Goal: Task Accomplishment & Management: Manage account settings

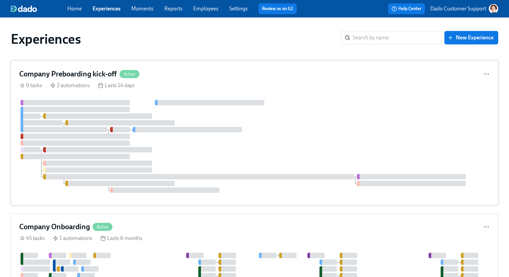
click at [177, 125] on div at bounding box center [254, 146] width 471 height 93
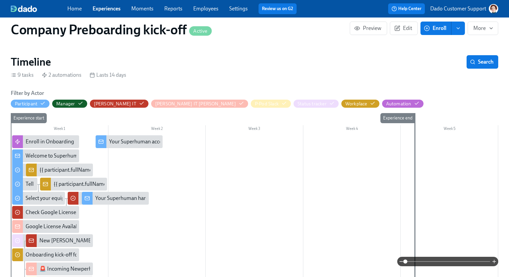
scroll to position [132, 0]
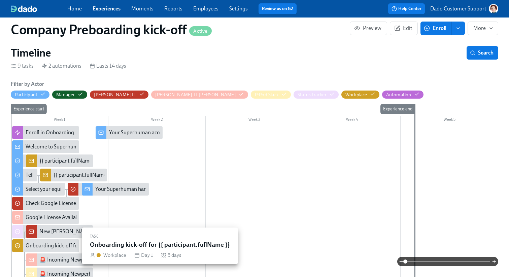
click at [12, 245] on div at bounding box center [17, 245] width 11 height 13
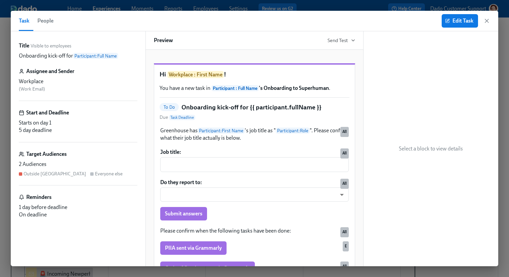
click at [53, 21] on span "People" at bounding box center [45, 20] width 16 height 9
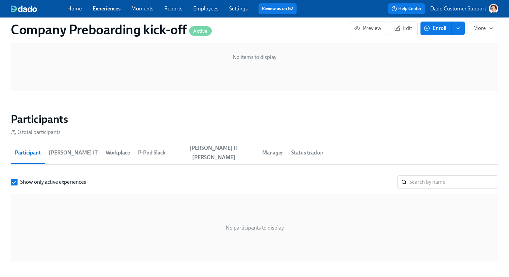
scroll to position [606, 0]
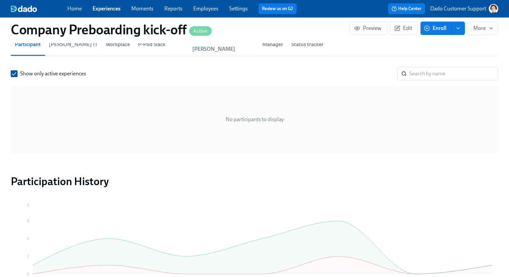
click at [44, 70] on span "Show only active experiences" at bounding box center [53, 73] width 66 height 7
click at [17, 71] on input "Show only active experiences" at bounding box center [14, 74] width 6 height 6
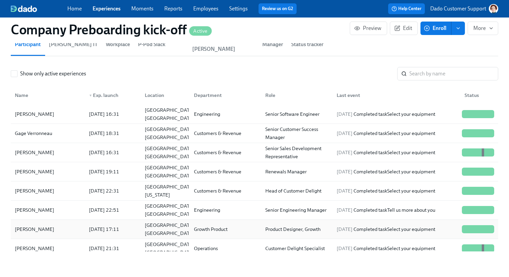
click at [25, 225] on div "[PERSON_NAME]" at bounding box center [34, 229] width 45 height 8
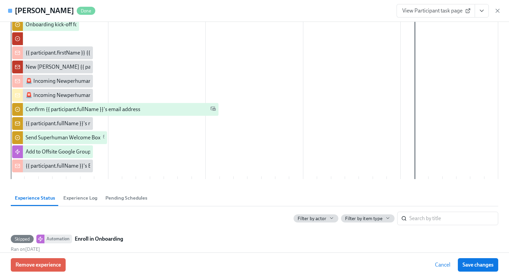
scroll to position [192, 0]
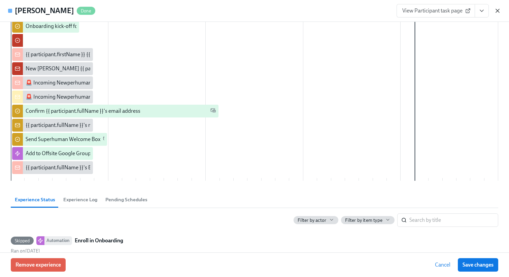
click at [498, 11] on icon "button" at bounding box center [497, 10] width 3 height 3
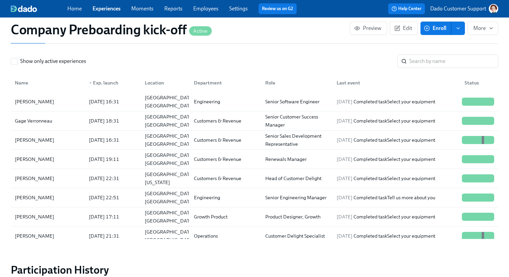
scroll to position [663, 0]
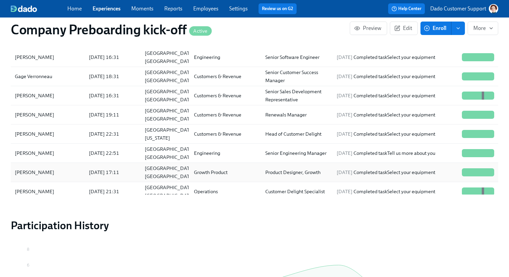
click at [44, 166] on div "[PERSON_NAME]" at bounding box center [47, 172] width 71 height 13
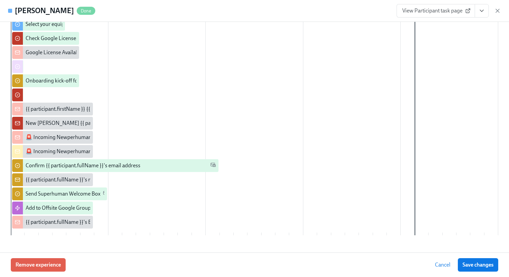
scroll to position [318, 0]
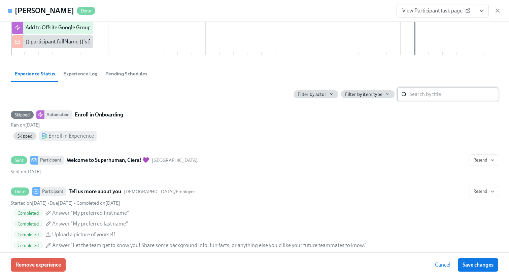
click at [440, 89] on input "search" at bounding box center [453, 94] width 89 height 13
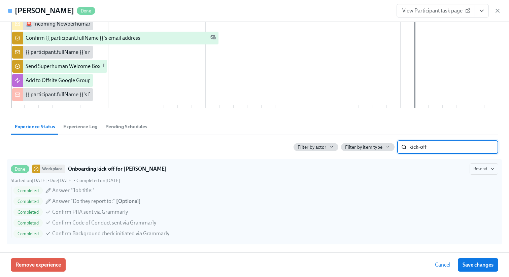
scroll to position [265, 0]
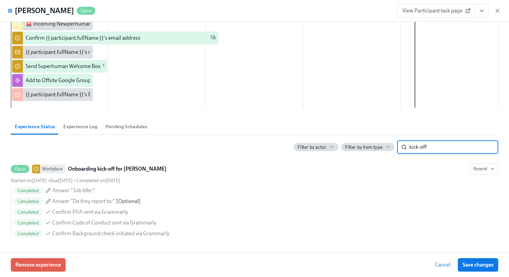
type input "kick-off"
click at [498, 9] on icon "button" at bounding box center [497, 10] width 7 height 7
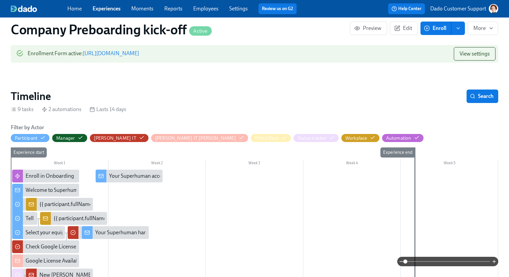
scroll to position [195, 0]
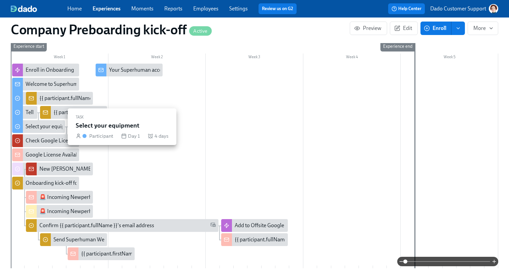
click at [32, 126] on div "Select your equipment" at bounding box center [51, 126] width 51 height 7
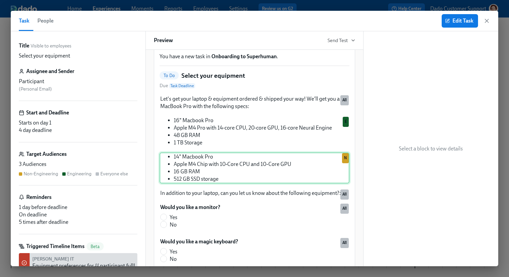
scroll to position [29, 0]
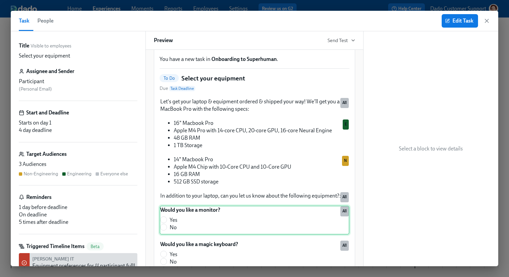
click at [221, 229] on div "Would you like a monitor? Yes No All" at bounding box center [255, 220] width 190 height 29
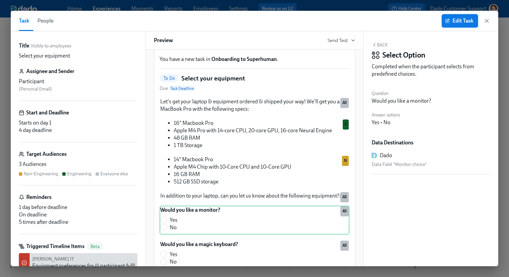
click at [461, 18] on span "Edit Task" at bounding box center [459, 21] width 27 height 7
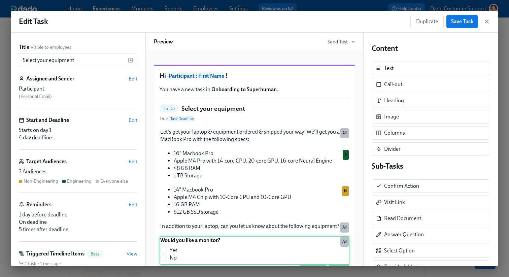
click at [250, 259] on div "Would you like a monitor? Yes No Duplicate Delete All" at bounding box center [255, 250] width 190 height 29
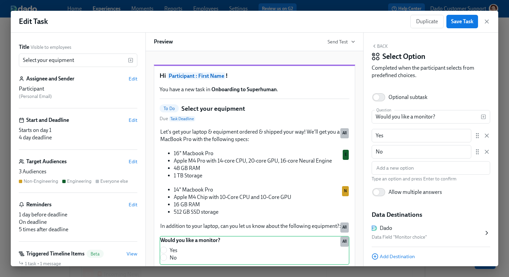
scroll to position [23, 0]
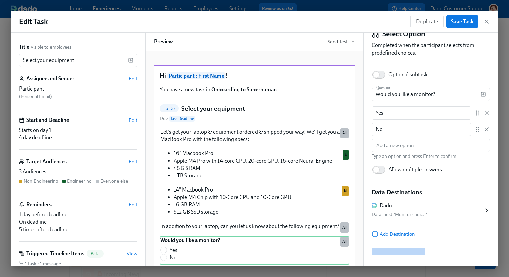
drag, startPoint x: 440, startPoint y: 257, endPoint x: 372, endPoint y: 237, distance: 71.2
click at [372, 237] on div "Back Select Option Completed when the participant selects from predefined choic…" at bounding box center [431, 150] width 135 height 234
click at [202, 14] on div "Edit Task Duplicate Save Task" at bounding box center [254, 22] width 487 height 22
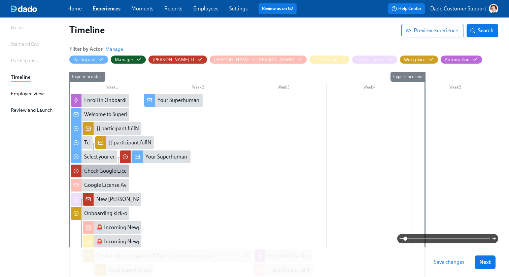
scroll to position [125, 0]
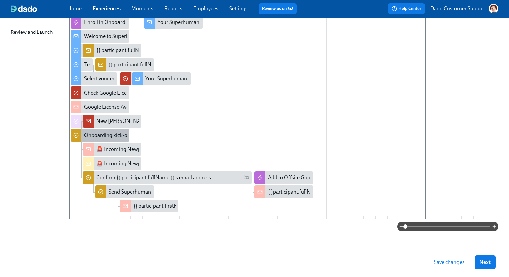
click at [99, 136] on div "Onboarding kick-off for {{ participant.fullName }}" at bounding box center [140, 135] width 113 height 7
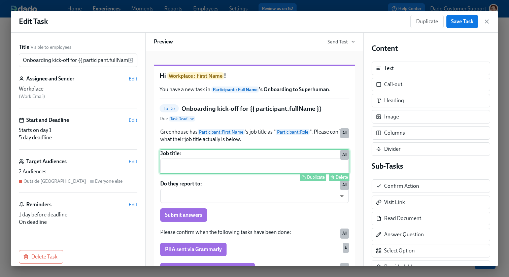
click at [217, 172] on div "Job title: ​ Duplicate Delete All" at bounding box center [255, 161] width 190 height 25
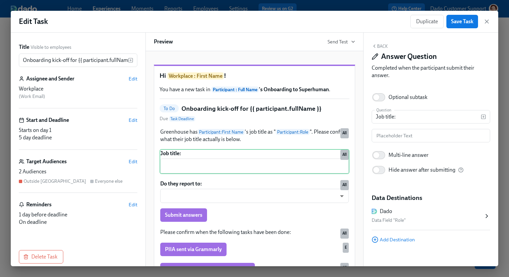
scroll to position [6, 0]
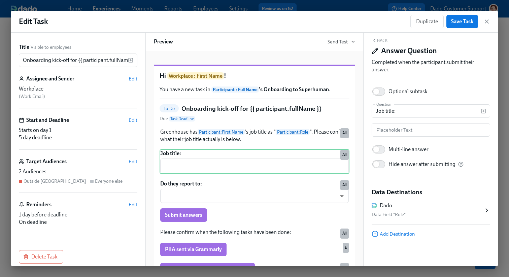
drag, startPoint x: 423, startPoint y: 246, endPoint x: 388, endPoint y: 246, distance: 35.0
click at [379, 246] on div "Back Answer Question Completed when the participant submit their answer. Option…" at bounding box center [431, 150] width 135 height 234
drag, startPoint x: 374, startPoint y: 239, endPoint x: 451, endPoint y: 266, distance: 82.0
click at [447, 267] on div "Edit Task Duplicate Save Task Title Visible to employees Onboarding kick-off fo…" at bounding box center [254, 138] width 509 height 277
copy div "Block ID: RjMMMRZF_"
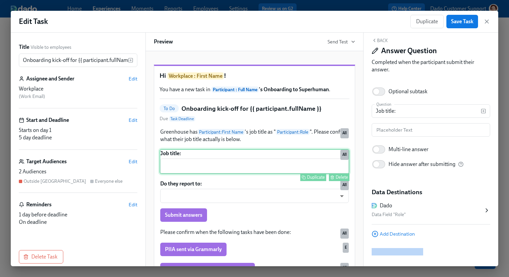
click at [192, 174] on div "Job title: ​ Duplicate Delete All" at bounding box center [255, 161] width 190 height 25
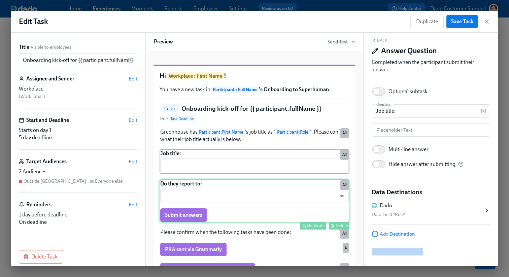
click at [191, 202] on div "Do they report to: ​ ​ Submit answers Duplicate Delete All" at bounding box center [255, 200] width 190 height 43
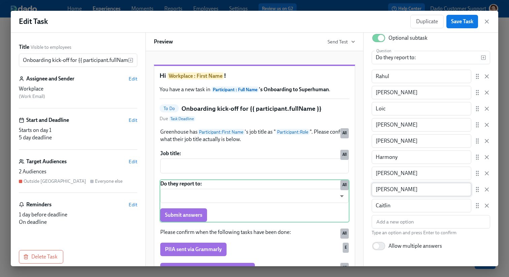
scroll to position [136, 0]
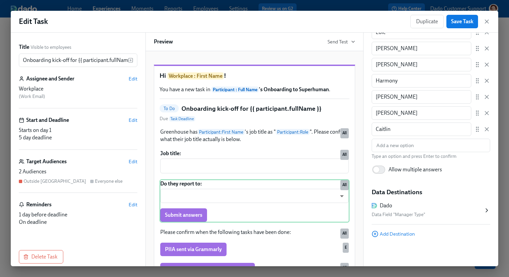
click at [409, 251] on div "Block ID: 1Xni5Nge-" at bounding box center [431, 251] width 118 height 7
drag, startPoint x: 427, startPoint y: 253, endPoint x: 370, endPoint y: 251, distance: 57.0
click at [370, 251] on div "Back Select Option Completed when the participant selects from predefined choic…" at bounding box center [431, 150] width 135 height 234
copy div "Block ID: 1Xni5Nge-"
click at [225, 223] on div "Do they report to: ​ ​ Submit answers Duplicate Delete All" at bounding box center [255, 200] width 190 height 43
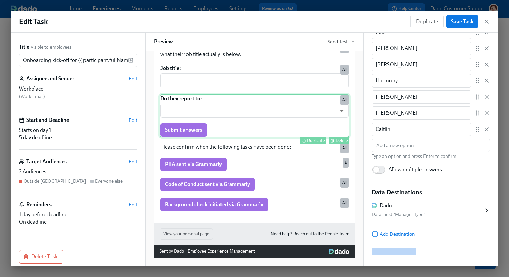
scroll to position [94, 0]
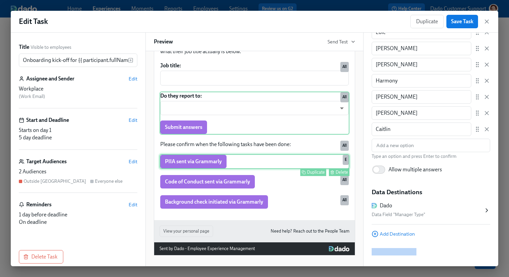
click at [227, 161] on div "PIIA sent via Grammarly Duplicate Delete E" at bounding box center [255, 161] width 190 height 15
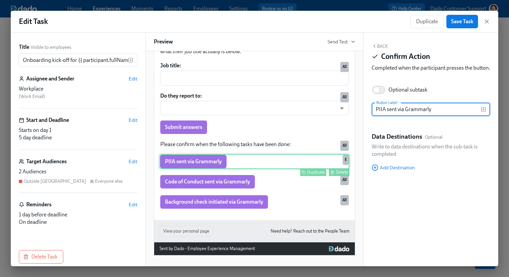
scroll to position [0, 0]
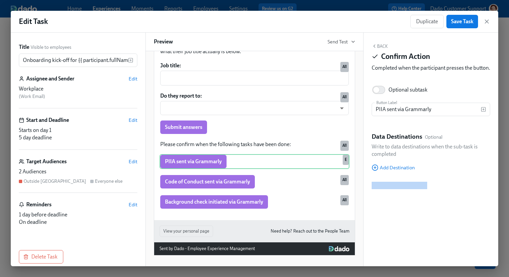
drag, startPoint x: 451, startPoint y: 229, endPoint x: 366, endPoint y: 175, distance: 101.4
click at [365, 175] on div "Back Confirm Action Completed when the participant presses the button. Optional…" at bounding box center [431, 150] width 135 height 234
copy div "Block ID: MP_ojCwlWQx"
click at [196, 164] on div "PIIA sent via Grammarly Duplicate Delete E" at bounding box center [255, 161] width 190 height 15
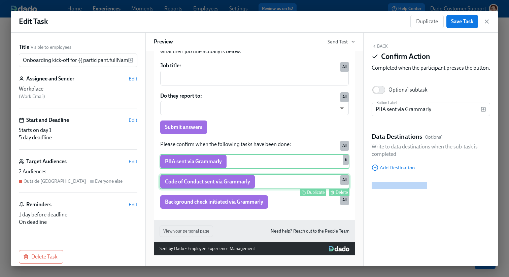
click at [189, 181] on div "Code of Conduct sent via Grammarly Duplicate Delete All" at bounding box center [255, 181] width 190 height 15
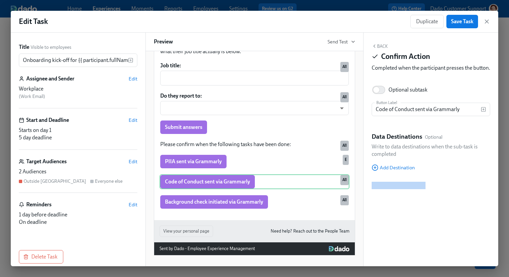
drag, startPoint x: 472, startPoint y: 230, endPoint x: 369, endPoint y: 183, distance: 113.0
click at [369, 183] on div "Back Confirm Action Completed when the participant presses the button. Optional…" at bounding box center [431, 150] width 135 height 234
click at [426, 224] on div "Back Confirm Action Completed when the participant presses the button. Optional…" at bounding box center [431, 150] width 135 height 234
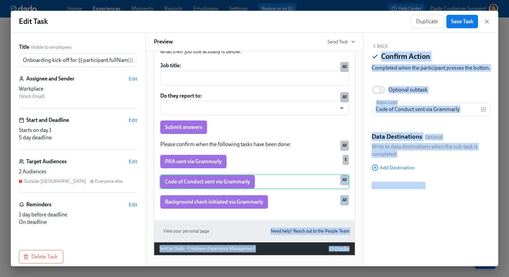
drag, startPoint x: 442, startPoint y: 206, endPoint x: 363, endPoint y: 181, distance: 83.4
click at [362, 181] on div "Title Visible to employees Onboarding kick-off for {{ participant.fullName }} ​…" at bounding box center [254, 150] width 487 height 234
copy div "All Background check initiated via Grammarly Duplicate Delete All View your per…"
click at [188, 192] on div "Greenhouse has Participant : First Name 's job title as " Participant : Role ".…" at bounding box center [255, 125] width 190 height 170
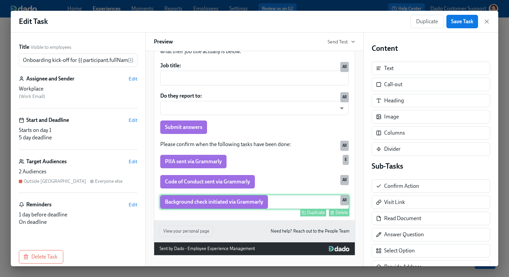
click at [183, 205] on div "Background check initiated via Grammarly Duplicate Delete All" at bounding box center [255, 202] width 190 height 15
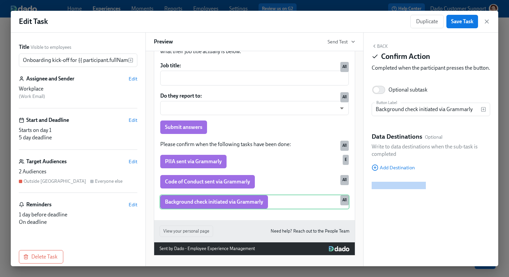
drag, startPoint x: 452, startPoint y: 207, endPoint x: 364, endPoint y: 184, distance: 91.3
click at [364, 184] on div "Back Confirm Action Completed when the participant presses the button. Optional…" at bounding box center [431, 150] width 135 height 234
copy div "Block ID: KzJY7XtOwkO"
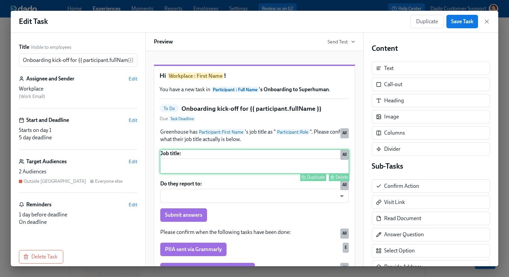
click at [302, 159] on div "Job title: ​ Duplicate Delete All" at bounding box center [255, 161] width 190 height 25
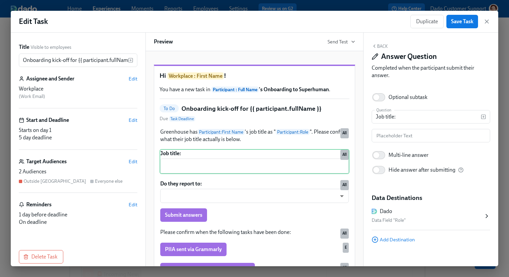
scroll to position [6, 0]
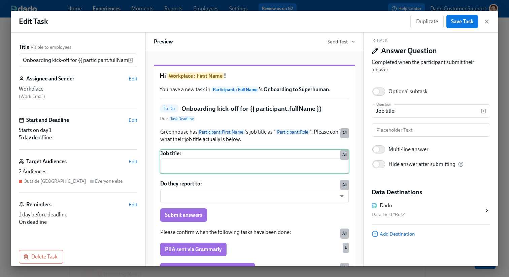
drag, startPoint x: 429, startPoint y: 247, endPoint x: 377, endPoint y: 244, distance: 51.9
click at [376, 244] on div "Back Answer Question Completed when the participant submit their answer. Option…" at bounding box center [431, 150] width 135 height 234
click at [377, 244] on div "Back Answer Question Completed when the participant submit their answer. Option…" at bounding box center [431, 150] width 135 height 234
drag, startPoint x: 376, startPoint y: 243, endPoint x: 446, endPoint y: 249, distance: 70.6
click at [446, 249] on div "Back Answer Question Completed when the participant submit their answer. Option…" at bounding box center [431, 150] width 135 height 234
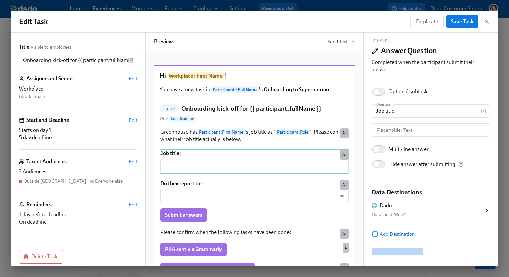
copy div "Block ID: RjMMMRZF_"
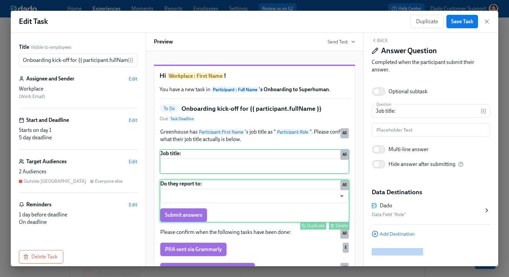
click at [227, 195] on div "Do they report to: ​ ​ Submit answers Duplicate Delete All" at bounding box center [255, 200] width 190 height 43
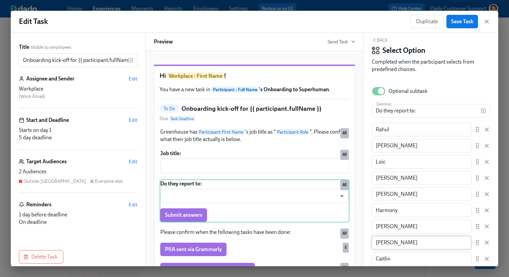
scroll to position [136, 0]
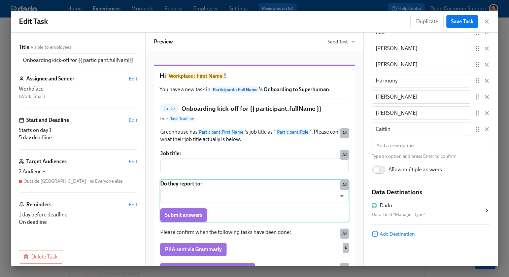
click at [423, 252] on div "Block ID: 1Xni5Nge-" at bounding box center [431, 251] width 118 height 7
drag, startPoint x: 438, startPoint y: 252, endPoint x: 366, endPoint y: 249, distance: 71.8
click at [366, 249] on div "Back Select Option Completed when the participant selects from predefined choic…" at bounding box center [431, 150] width 135 height 234
copy div "Block ID: 1Xni5Nge-"
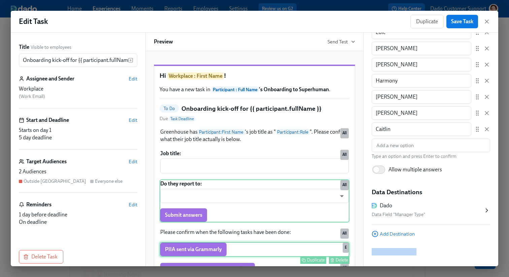
click at [213, 253] on div "PIIA sent via Grammarly Duplicate Delete E" at bounding box center [255, 249] width 190 height 15
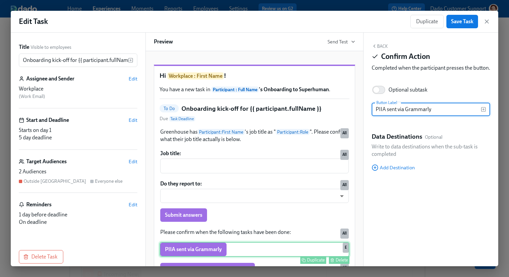
scroll to position [0, 0]
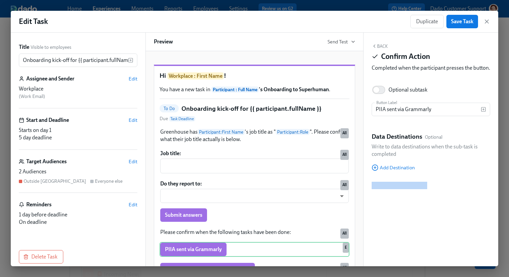
drag, startPoint x: 488, startPoint y: 227, endPoint x: 374, endPoint y: 183, distance: 121.8
click at [373, 183] on div "Back Confirm Action Completed when the participant presses the button. Optional…" at bounding box center [431, 150] width 135 height 234
copy div "Block ID: MP_ojCwlWQx"
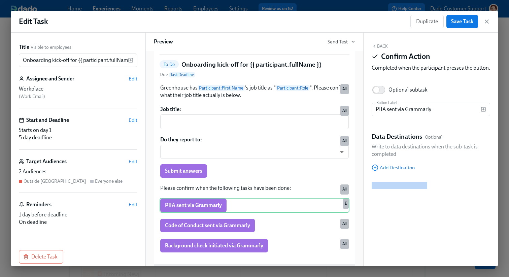
scroll to position [94, 0]
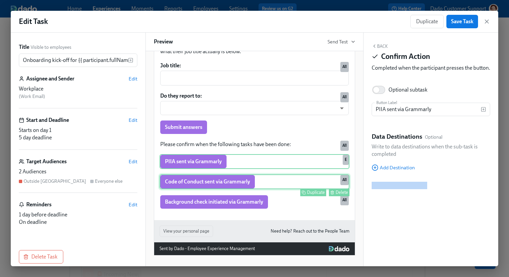
click at [261, 181] on div "Code of Conduct sent via Grammarly Duplicate Delete All" at bounding box center [255, 181] width 190 height 15
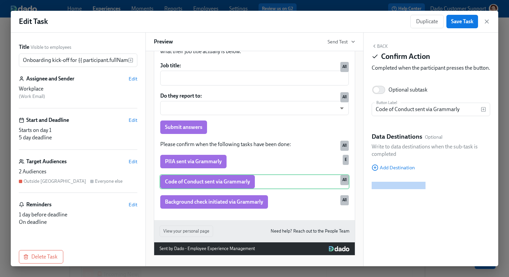
drag, startPoint x: 448, startPoint y: 224, endPoint x: 368, endPoint y: 184, distance: 89.4
click at [368, 184] on div "Back Confirm Action Completed when the participant presses the button. Optional…" at bounding box center [431, 150] width 135 height 234
copy div "Block ID: uvj5QwcK6kG"
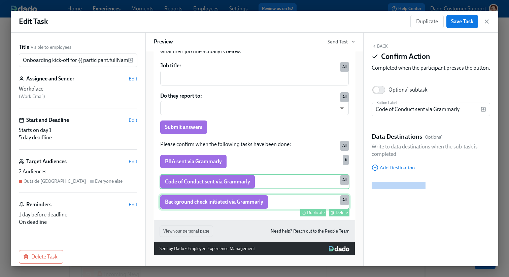
click at [267, 202] on div "Background check initiated via Grammarly Duplicate Delete All" at bounding box center [255, 202] width 190 height 15
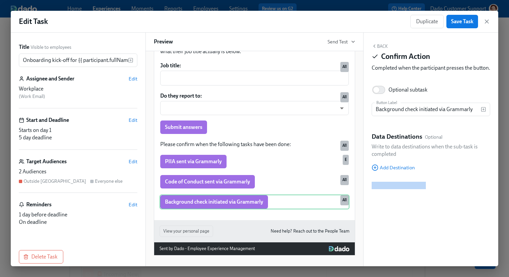
drag, startPoint x: 466, startPoint y: 232, endPoint x: 365, endPoint y: 177, distance: 114.9
click at [365, 177] on div "Back Confirm Action Completed when the participant presses the button. Optional…" at bounding box center [431, 150] width 135 height 234
copy div "Block ID: KzJY7XtOwkO"
